Goal: Transaction & Acquisition: Book appointment/travel/reservation

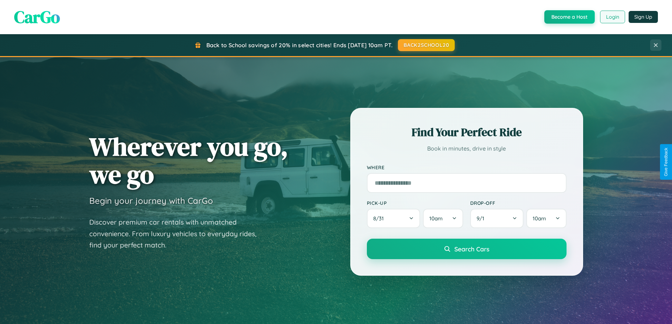
click at [612, 17] on button "Login" at bounding box center [612, 17] width 25 height 13
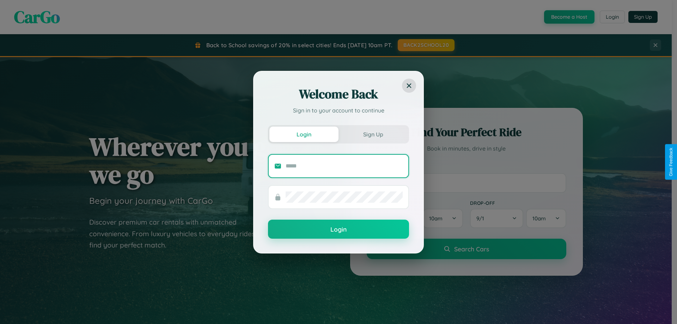
click at [344, 166] on input "text" at bounding box center [344, 165] width 117 height 11
type input "**********"
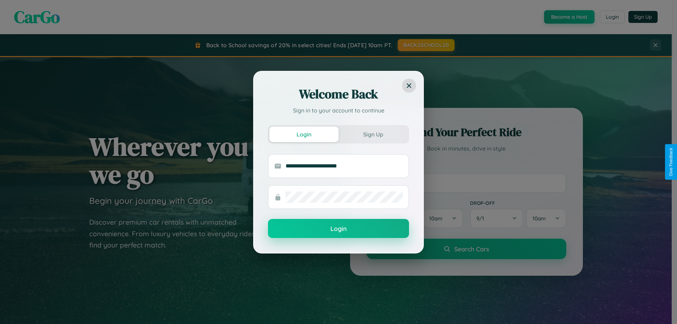
click at [338, 229] on button "Login" at bounding box center [338, 228] width 141 height 19
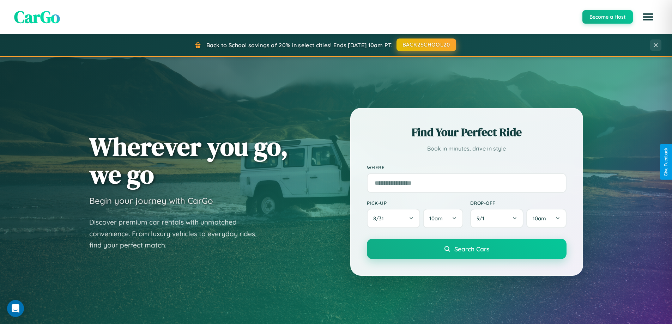
click at [426, 45] on button "BACK2SCHOOL20" at bounding box center [426, 44] width 60 height 13
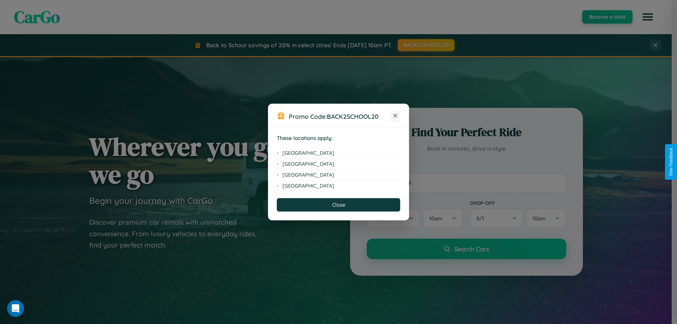
click at [395, 116] on icon at bounding box center [395, 116] width 4 height 4
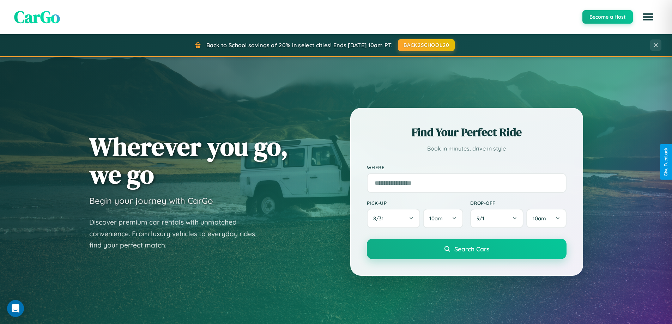
scroll to position [304, 0]
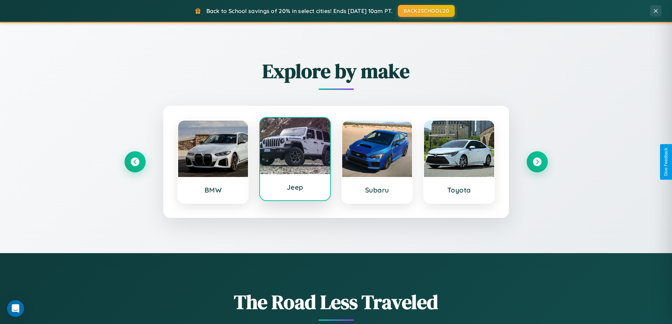
click at [295, 160] on div at bounding box center [295, 146] width 70 height 56
